Goal: Information Seeking & Learning: Understand process/instructions

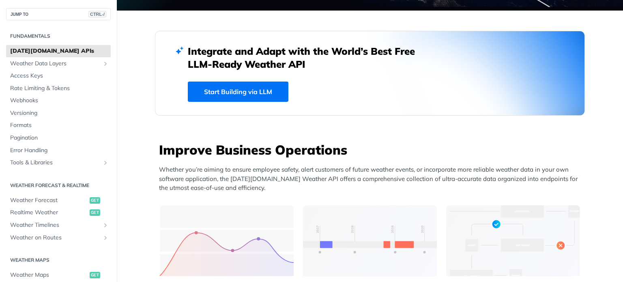
scroll to position [11, 0]
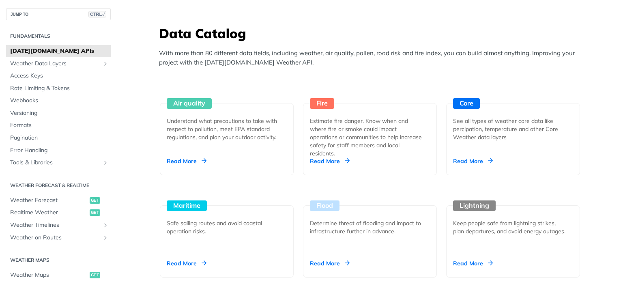
scroll to position [700, 0]
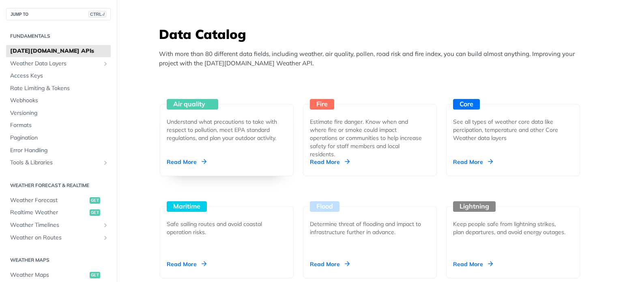
click at [233, 139] on div "Understand what precautions to take with respect to pollution, meet EPA standar…" at bounding box center [223, 130] width 113 height 24
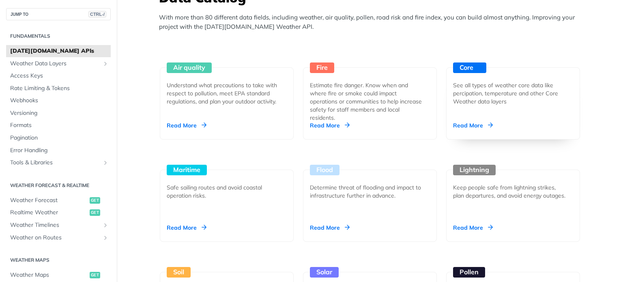
scroll to position [738, 0]
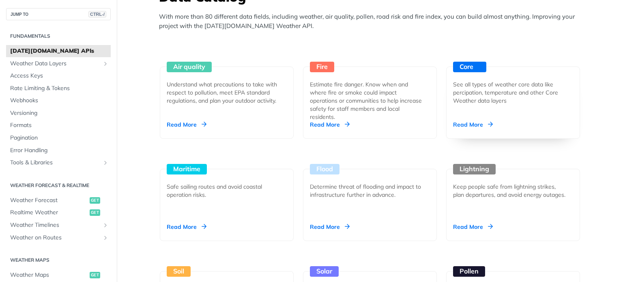
click at [475, 96] on div "See all types of weather core data like percipation, temperature and other Core…" at bounding box center [509, 92] width 113 height 24
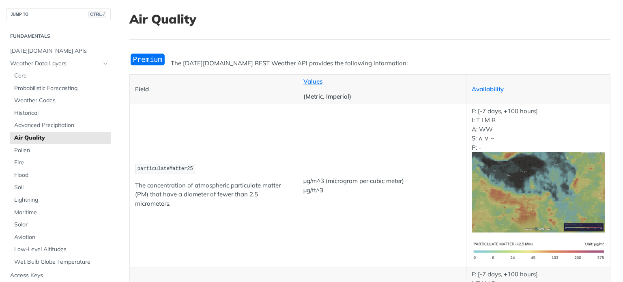
scroll to position [43, 0]
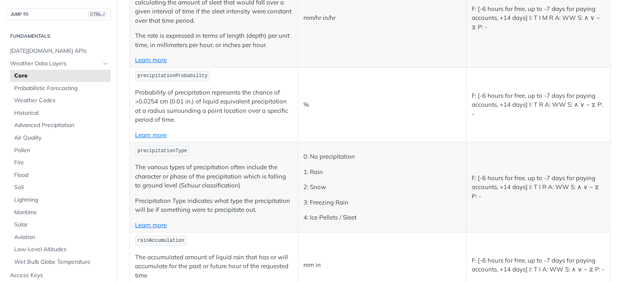
scroll to position [1975, 0]
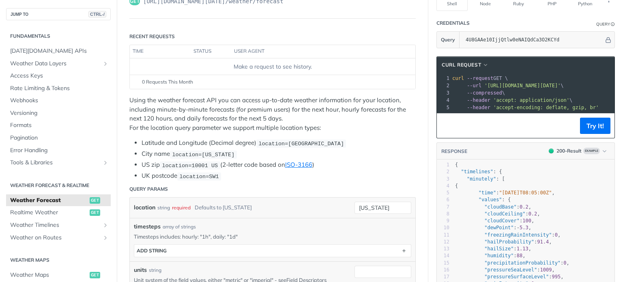
scroll to position [79, 0]
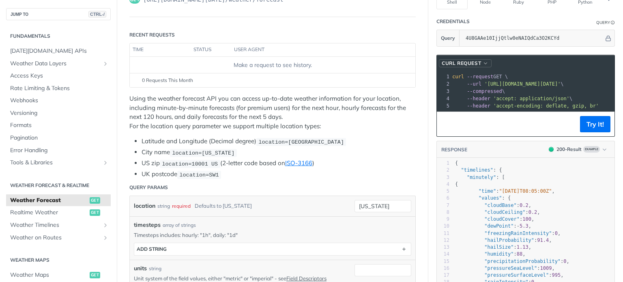
click at [482, 60] on span "button" at bounding box center [485, 63] width 6 height 6
click at [434, 97] on div "HTTPie" at bounding box center [451, 101] width 72 height 9
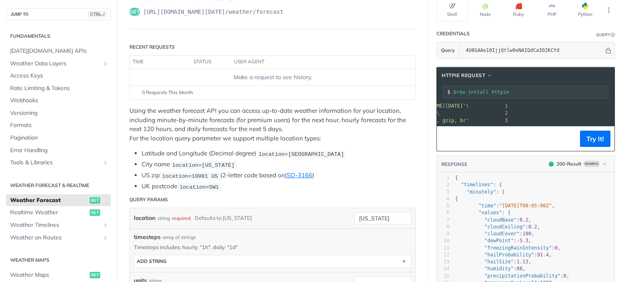
scroll to position [0, 149]
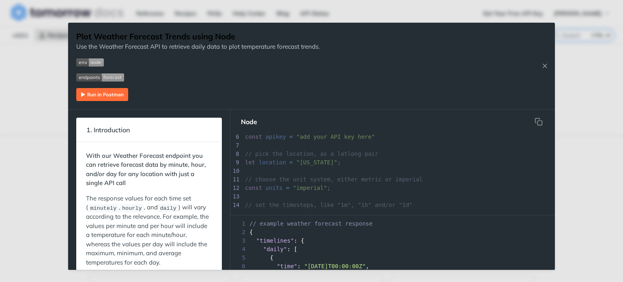
scroll to position [53, 0]
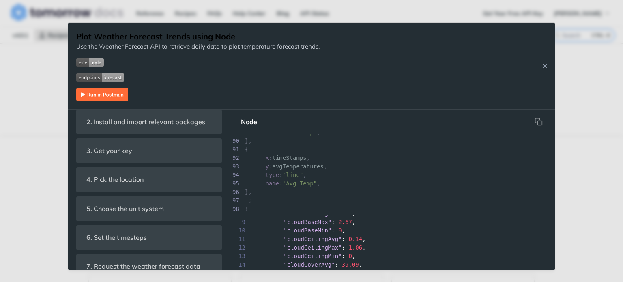
click at [110, 94] on img "Expand image" at bounding box center [102, 94] width 52 height 13
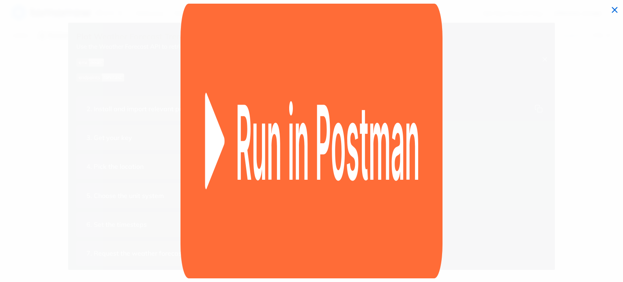
click at [229, 102] on img "Collapse image" at bounding box center [310, 141] width 261 height 275
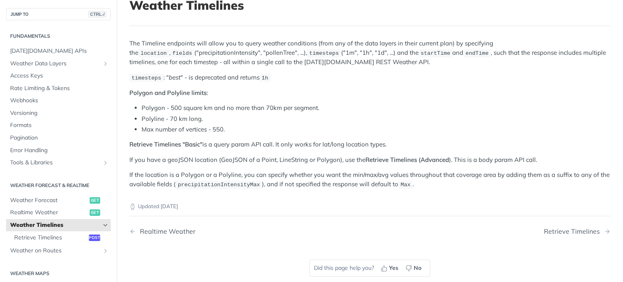
scroll to position [58, 0]
click at [75, 236] on span "Retrieve Timelines" at bounding box center [50, 237] width 73 height 8
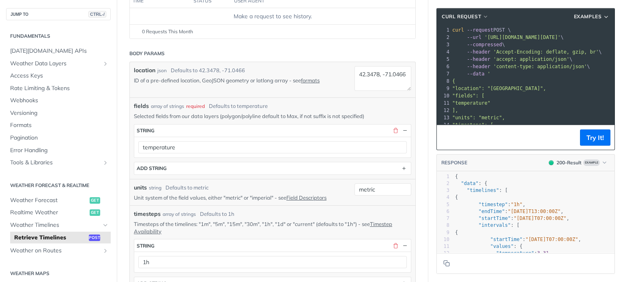
scroll to position [136, 0]
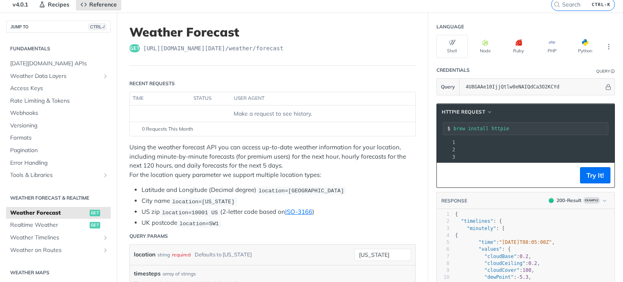
scroll to position [0, 149]
drag, startPoint x: 513, startPoint y: 141, endPoint x: 563, endPoint y: 138, distance: 50.7
click at [409, 139] on span "'[URL][DOMAIN_NAME][DATE]'" at bounding box center [370, 142] width 76 height 6
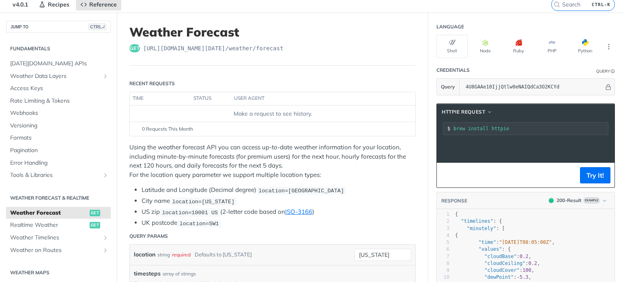
scroll to position [0, 0]
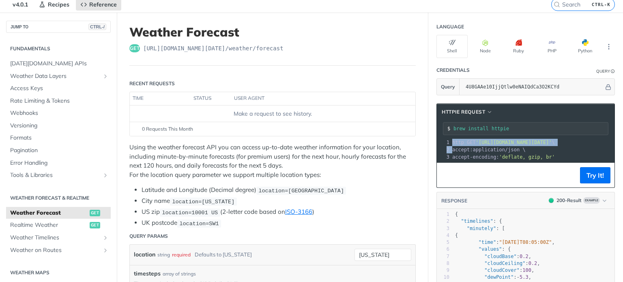
click at [552, 139] on span "'[URL][DOMAIN_NAME][DATE]'" at bounding box center [513, 142] width 76 height 6
copy div "http GET 'https://api.tomorrow.io/v4/weather/forecast?location=new%20york&apike…"
drag, startPoint x: 549, startPoint y: 141, endPoint x: 577, endPoint y: 142, distance: 28.4
click at [486, 142] on span "'[URL][DOMAIN_NAME][DATE]'" at bounding box center [448, 142] width 76 height 6
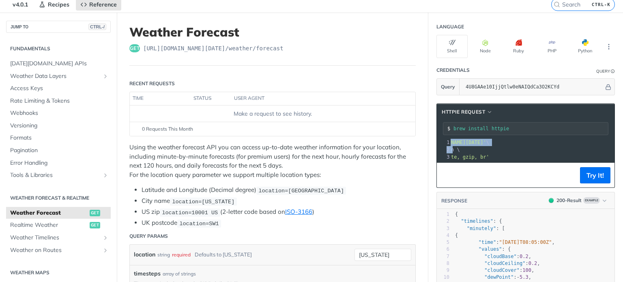
copy span "new%20york&"
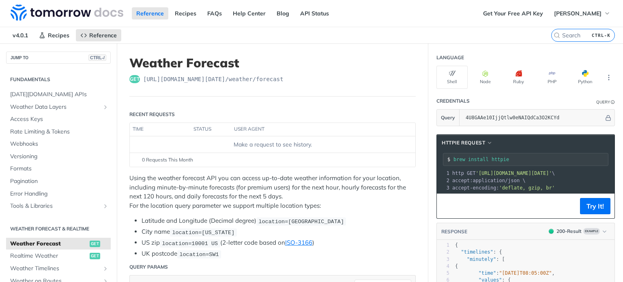
click at [475, 170] on span "'[URL][DOMAIN_NAME][DATE]'" at bounding box center [513, 173] width 76 height 6
drag, startPoint x: 474, startPoint y: 170, endPoint x: 597, endPoint y: 173, distance: 122.8
click at [409, 173] on span "'[URL][DOMAIN_NAME][DATE]'" at bounding box center [370, 173] width 76 height 6
copy span "[URL][DOMAIN_NAME][DATE]"
